Goal: Transaction & Acquisition: Purchase product/service

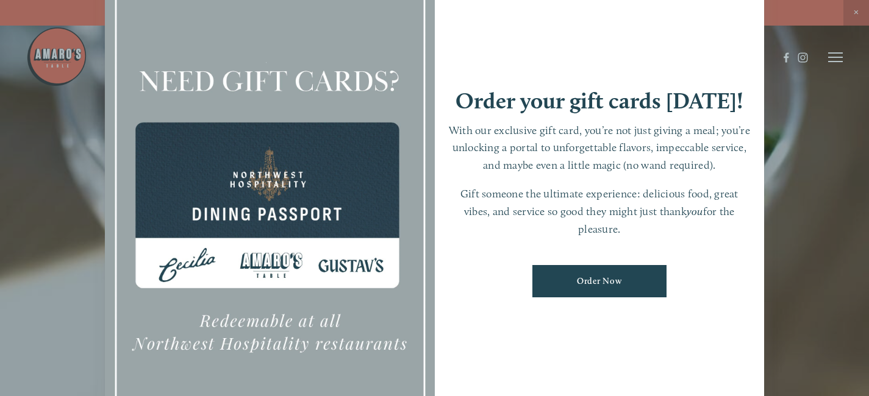
click at [856, 13] on div at bounding box center [434, 198] width 869 height 396
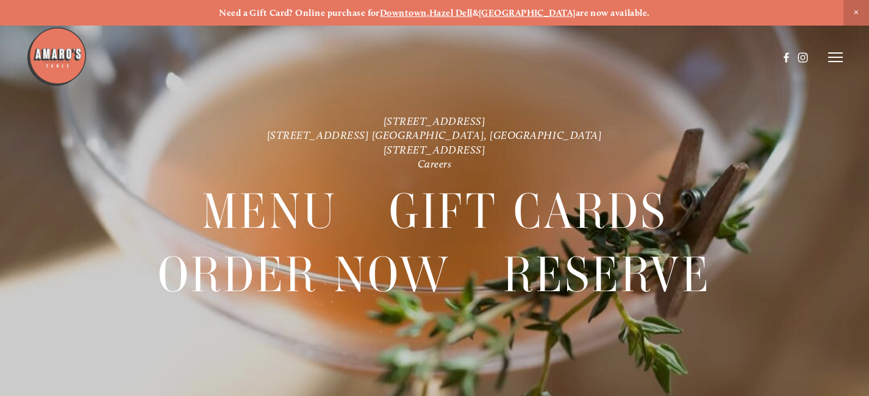
scroll to position [26, 0]
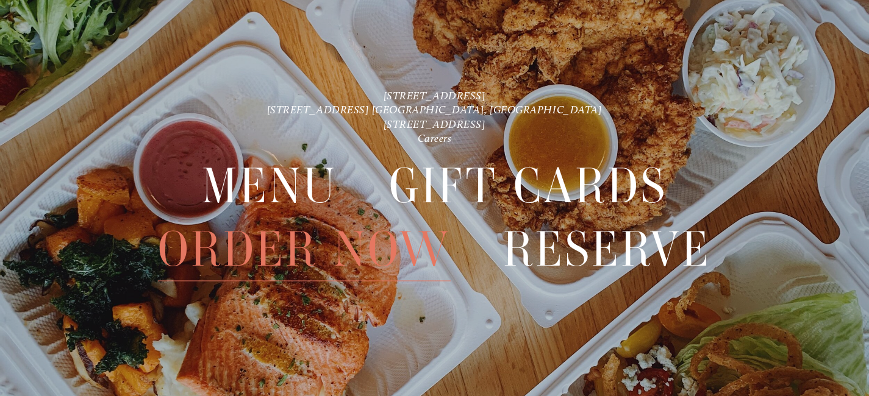
click at [359, 247] on span "Order Now" at bounding box center [304, 250] width 293 height 63
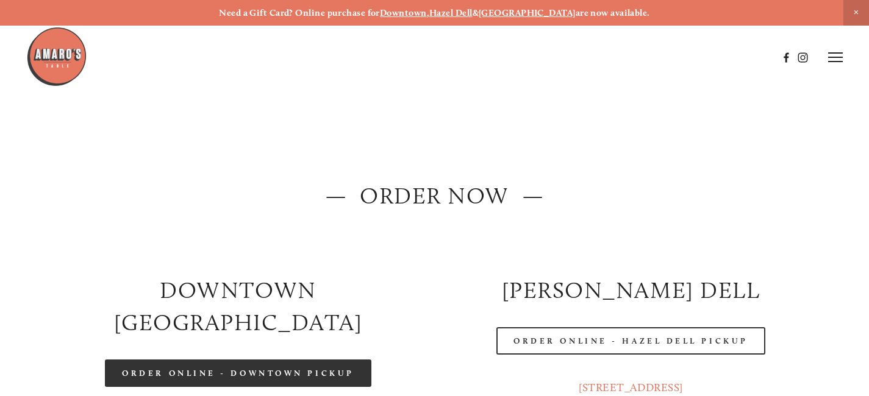
click at [327, 360] on link "Order Online - Downtown pickup" at bounding box center [238, 373] width 266 height 27
click at [304, 360] on link "Order Online - Downtown pickup" at bounding box center [238, 373] width 266 height 27
